Goal: Complete application form

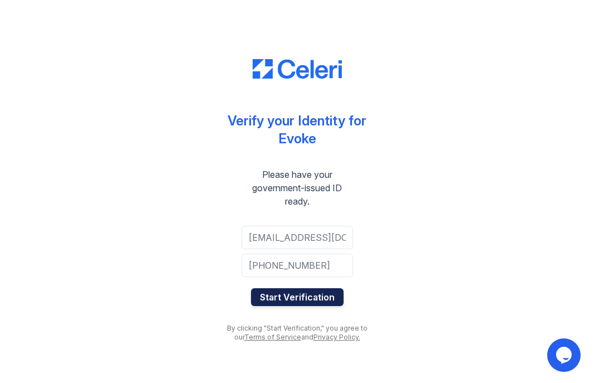
click at [312, 297] on button "Start Verification" at bounding box center [297, 297] width 93 height 18
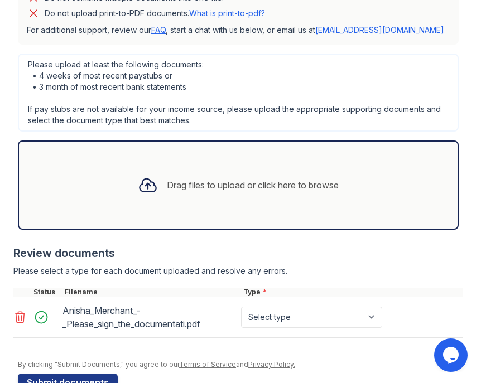
scroll to position [338, 0]
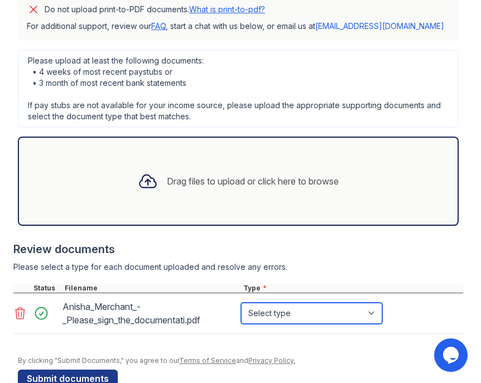
click at [324, 308] on select "Select type Paystub Bank Statement Offer Letter Tax Documents Benefit Award Let…" at bounding box center [311, 313] width 141 height 21
select select "offer_letter"
click at [241, 303] on select "Select type Paystub Bank Statement Offer Letter Tax Documents Benefit Award Let…" at bounding box center [311, 313] width 141 height 21
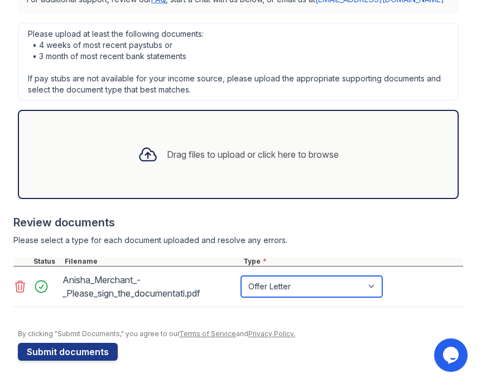
scroll to position [365, 0]
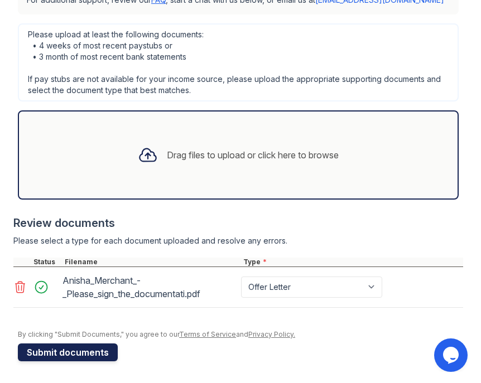
click at [92, 352] on button "Submit documents" at bounding box center [68, 352] width 100 height 18
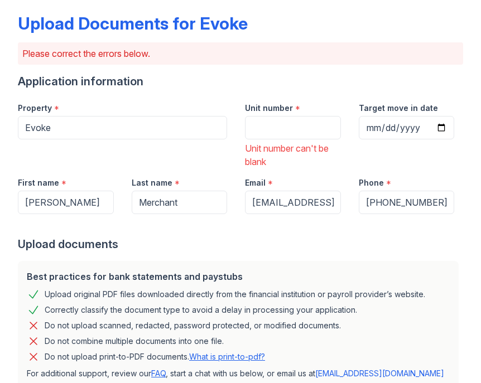
scroll to position [33, 0]
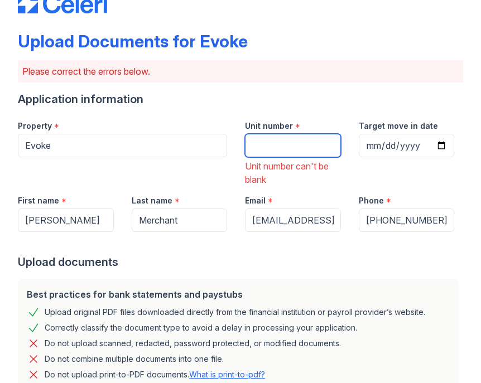
click at [273, 143] on input "Unit number" at bounding box center [293, 145] width 96 height 23
type input "5083"
click at [313, 186] on div "Email *" at bounding box center [293, 197] width 96 height 22
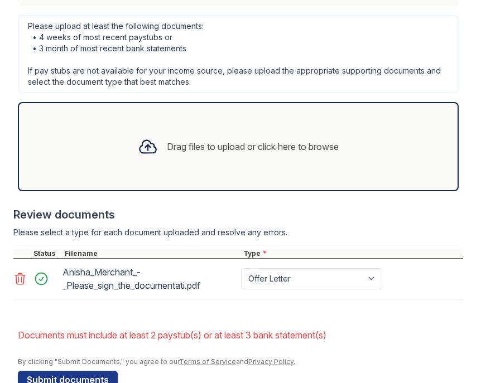
scroll to position [461, 0]
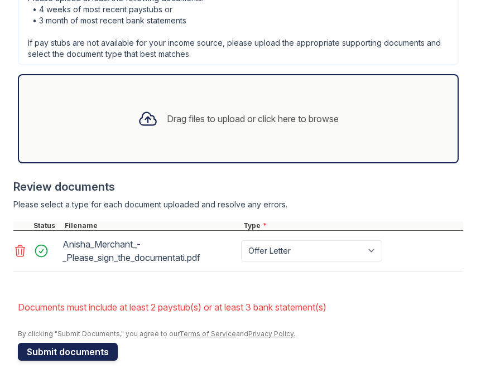
click at [100, 351] on button "Submit documents" at bounding box center [68, 352] width 100 height 18
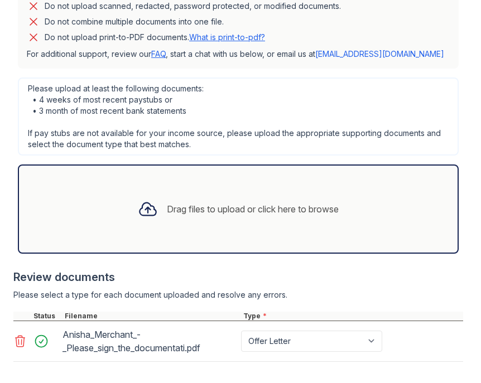
scroll to position [432, 0]
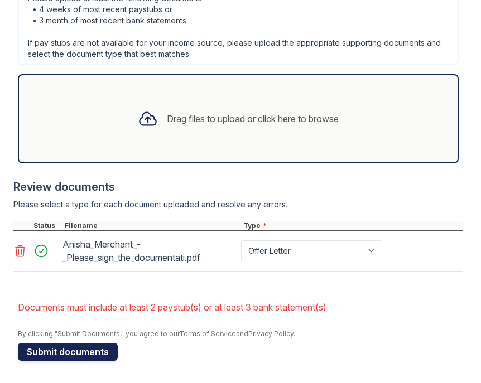
click at [98, 351] on button "Submit documents" at bounding box center [68, 352] width 100 height 18
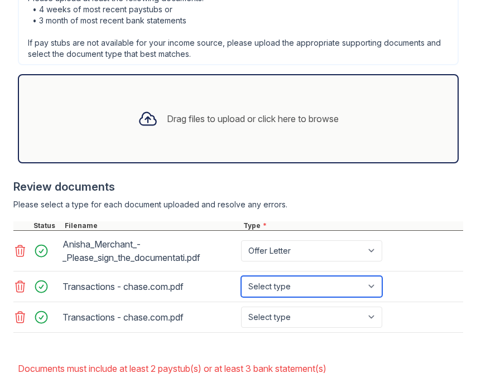
click at [264, 288] on select "Select type Paystub Bank Statement Offer Letter Tax Documents Benefit Award Let…" at bounding box center [311, 286] width 141 height 21
select select "paystub"
click at [241, 276] on select "Select type Paystub Bank Statement Offer Letter Tax Documents Benefit Award Let…" at bounding box center [311, 286] width 141 height 21
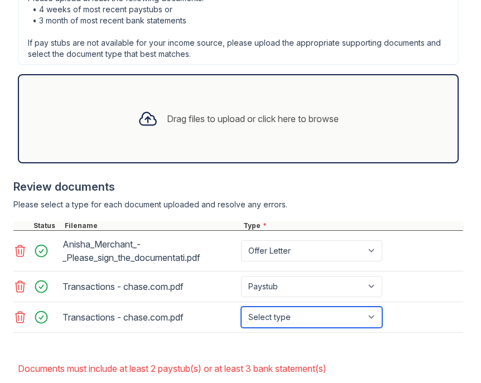
click at [274, 310] on select "Select type Paystub Bank Statement Offer Letter Tax Documents Benefit Award Let…" at bounding box center [311, 317] width 141 height 21
select select "paystub"
click at [241, 307] on select "Select type Paystub Bank Statement Offer Letter Tax Documents Benefit Award Let…" at bounding box center [311, 317] width 141 height 21
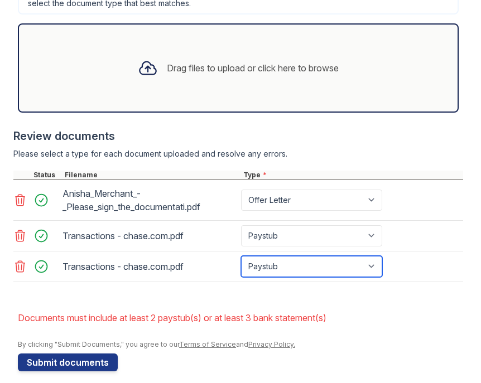
scroll to position [493, 0]
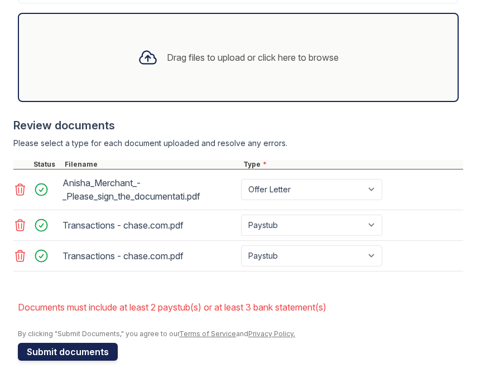
click at [105, 350] on button "Submit documents" at bounding box center [68, 352] width 100 height 18
